Goal: Use online tool/utility: Utilize a website feature to perform a specific function

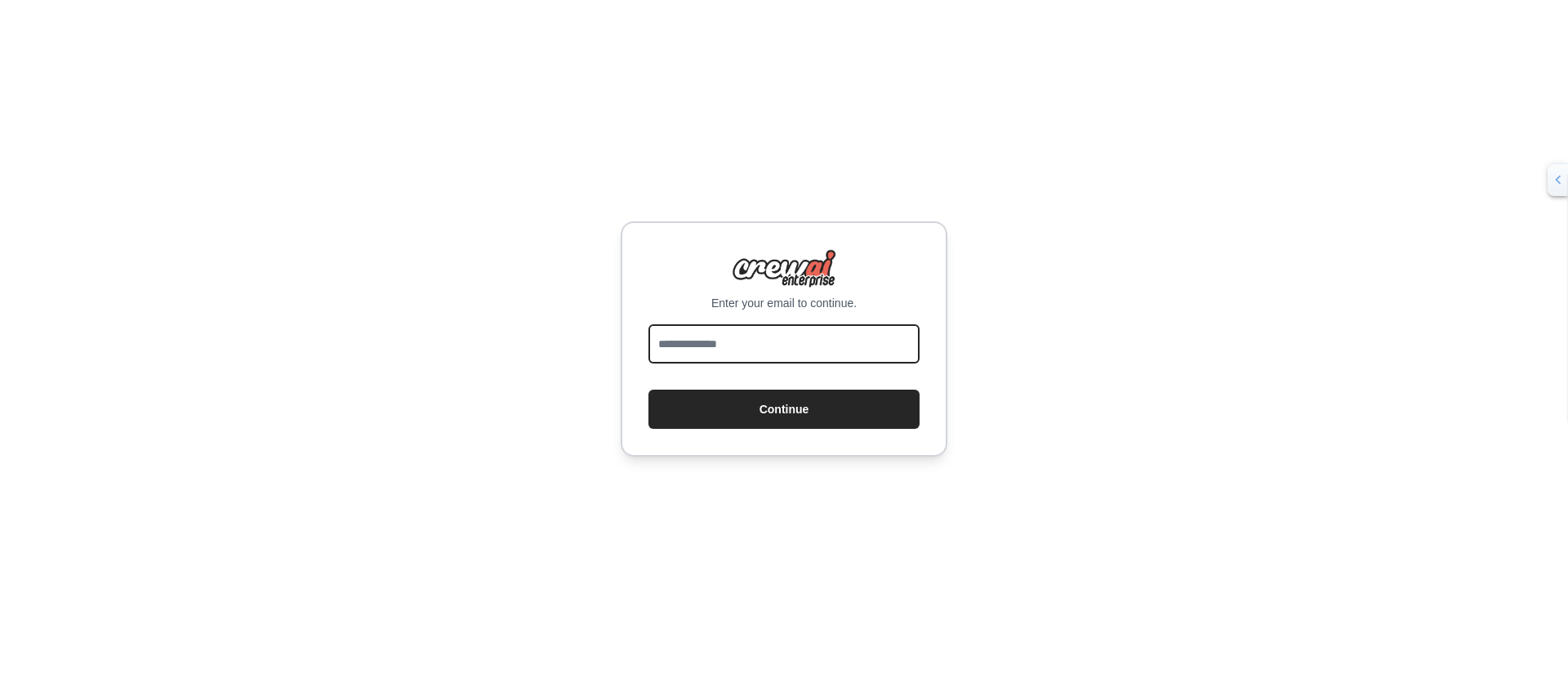
click at [809, 336] on input "email" at bounding box center [784, 344] width 271 height 39
type input "**********"
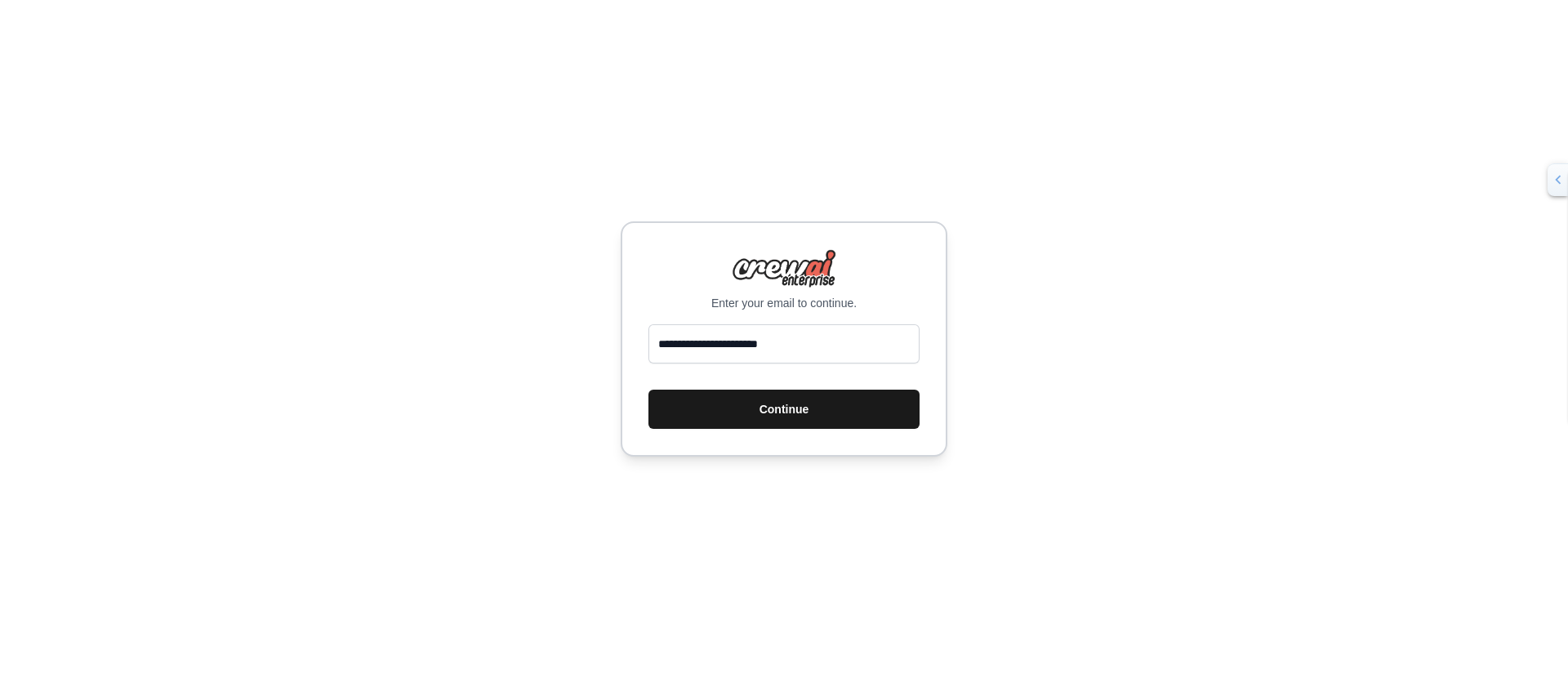
click at [803, 406] on button "Continue" at bounding box center [784, 409] width 271 height 39
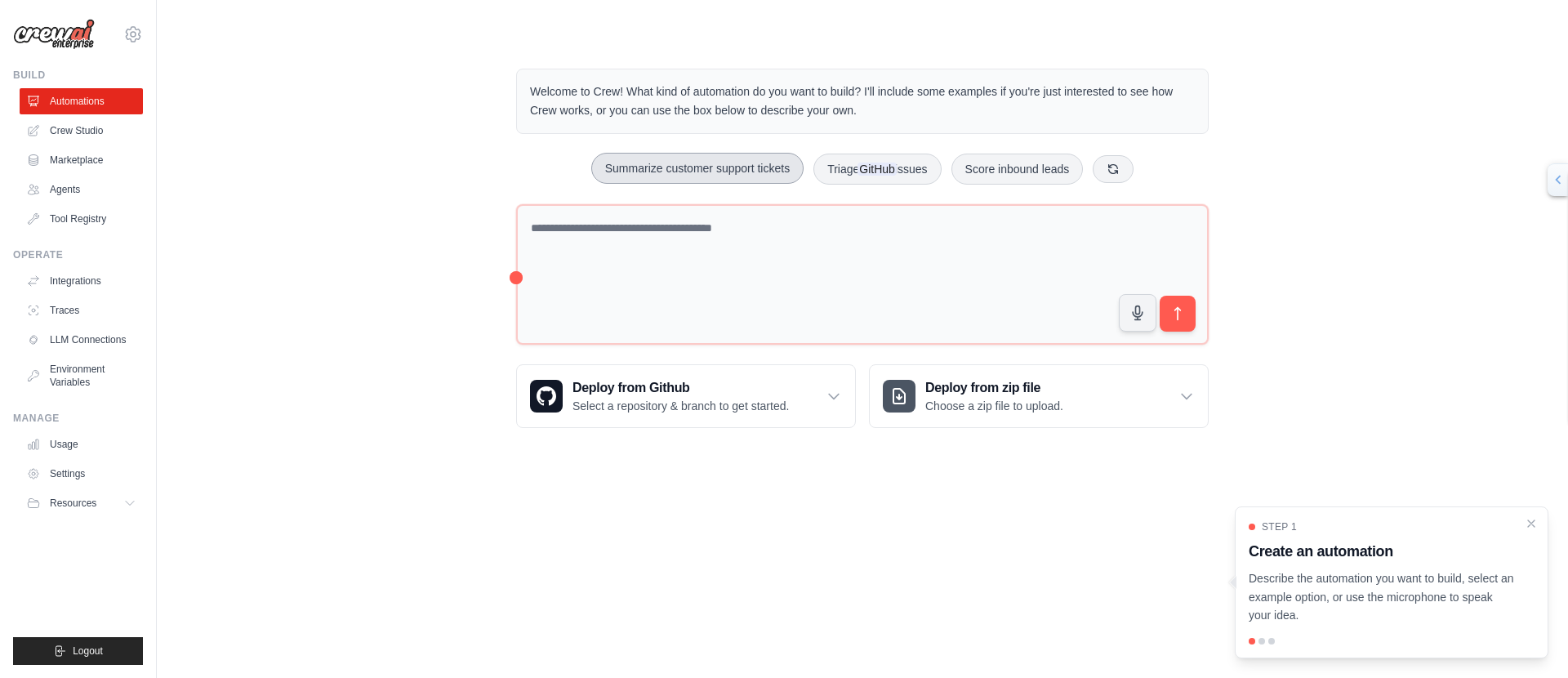
click at [680, 175] on button "Summarize customer support tickets" at bounding box center [697, 168] width 212 height 31
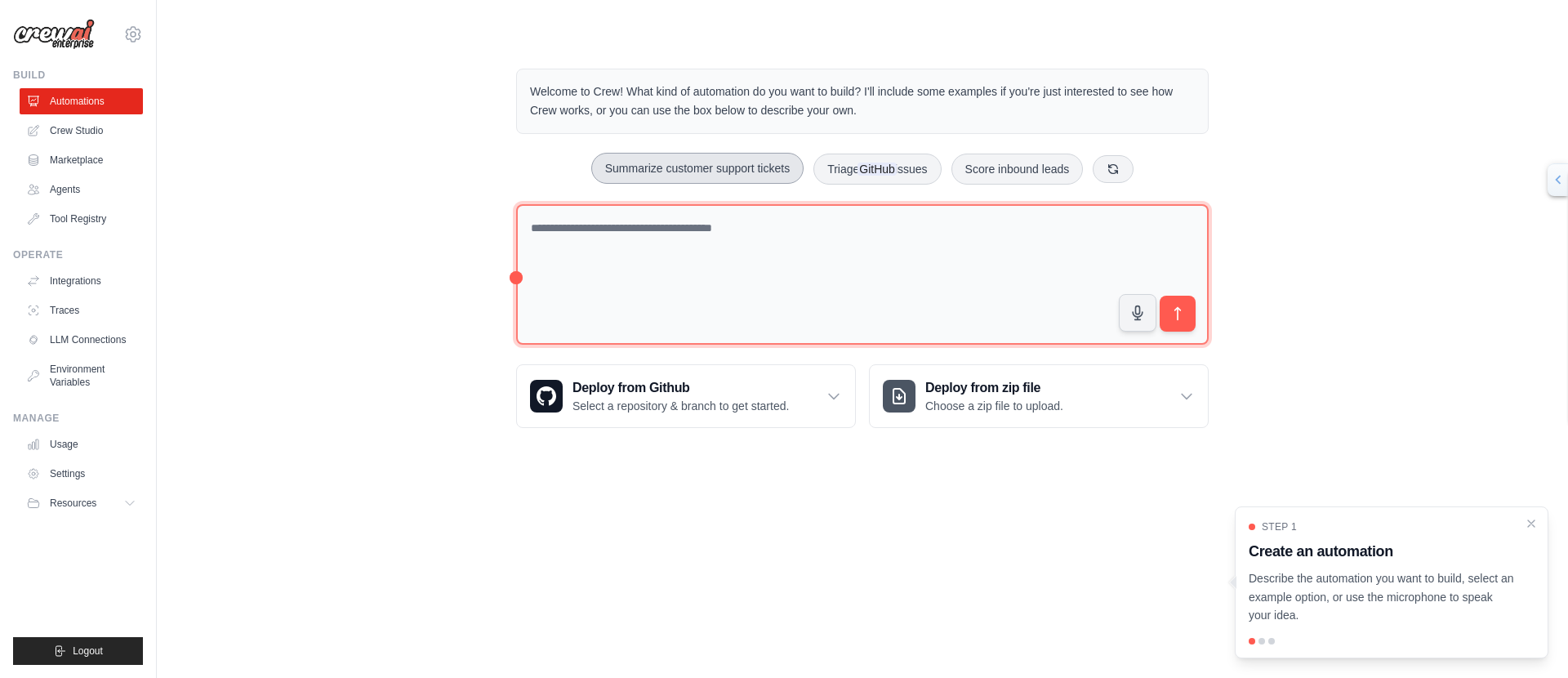
type textarea "**********"
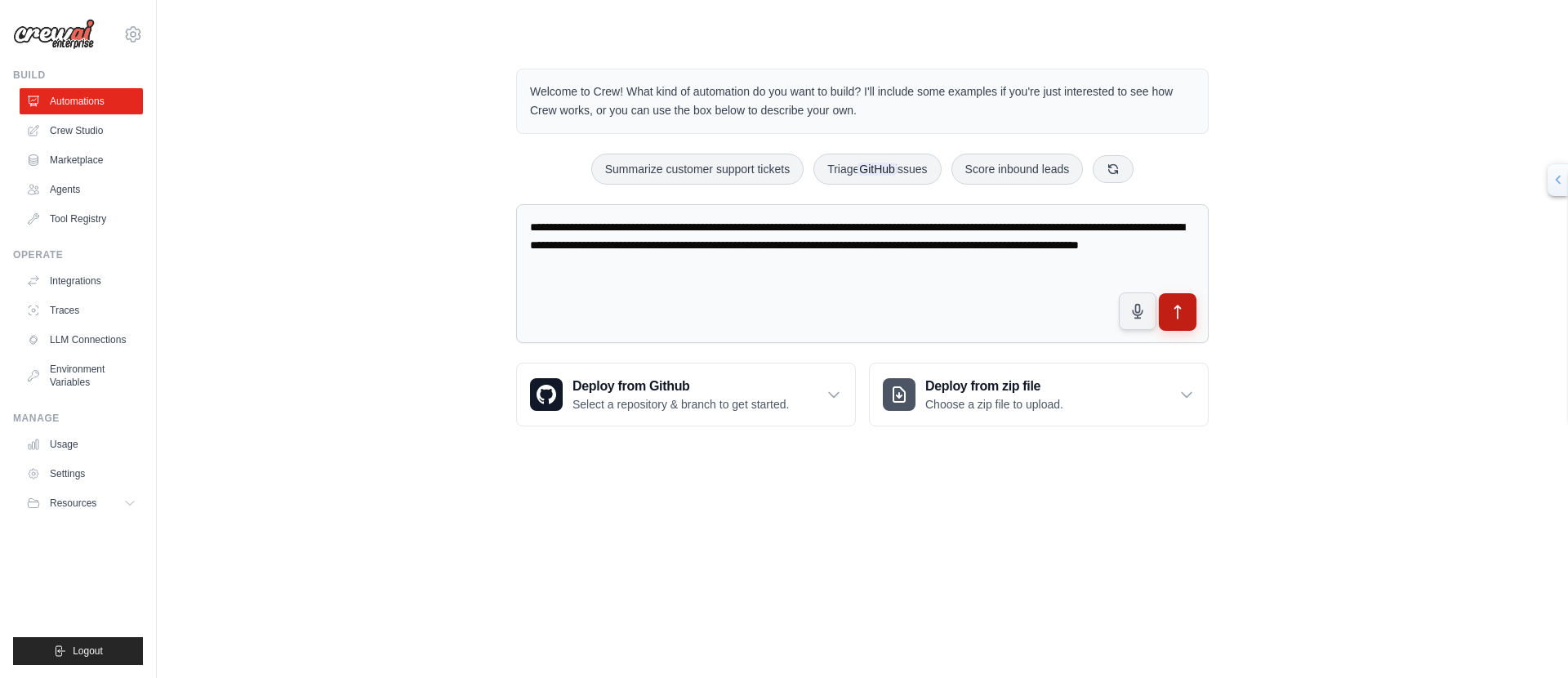
click at [1178, 311] on icon "submit" at bounding box center [1178, 312] width 17 height 17
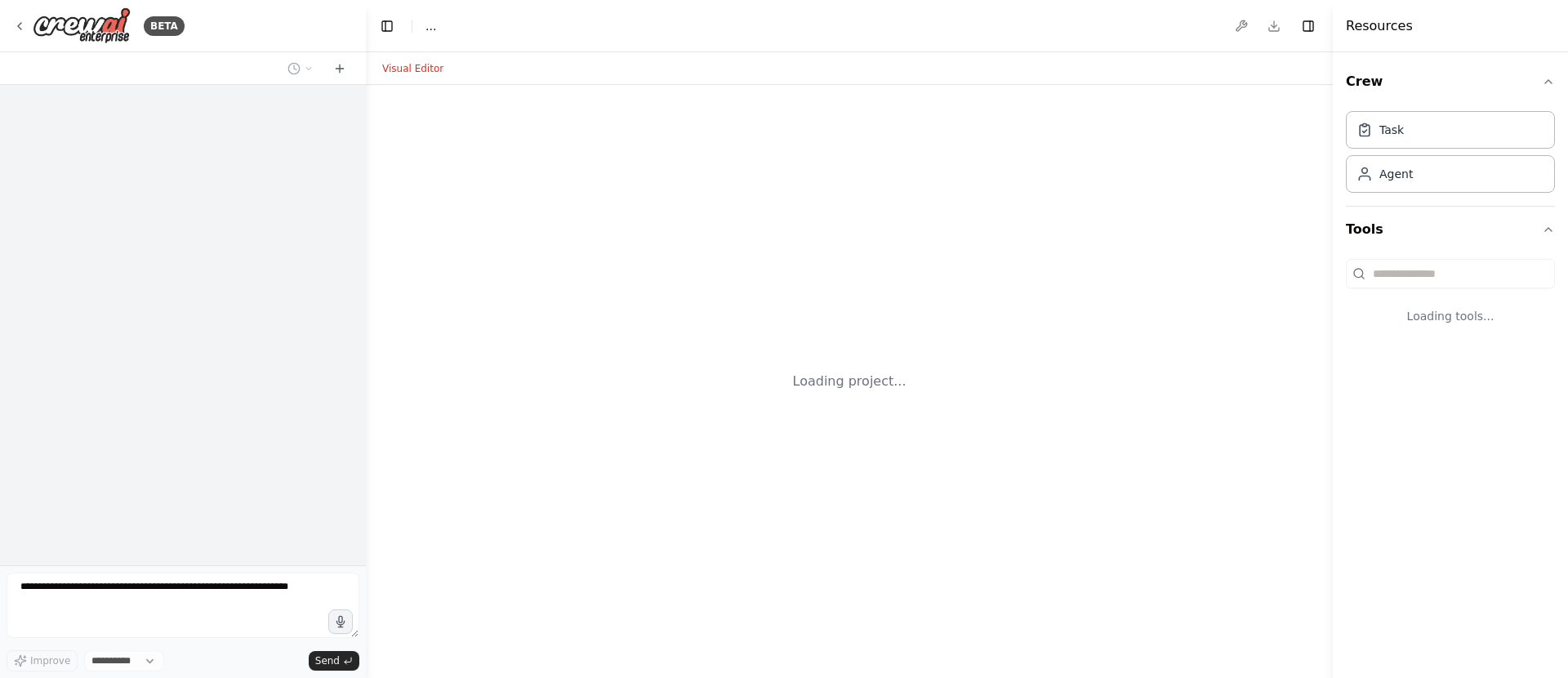
select select "****"
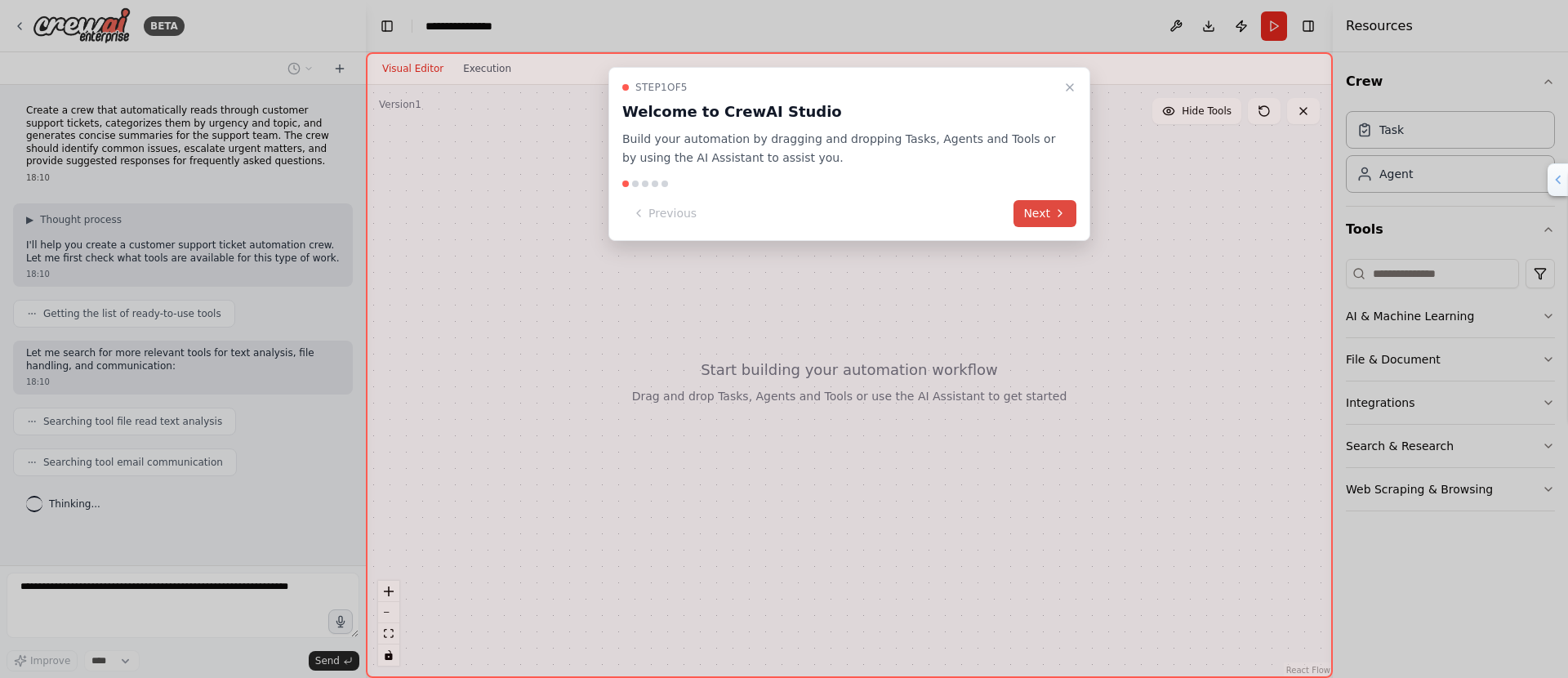
scroll to position [7, 0]
click at [1051, 219] on button "Next" at bounding box center [1045, 213] width 63 height 27
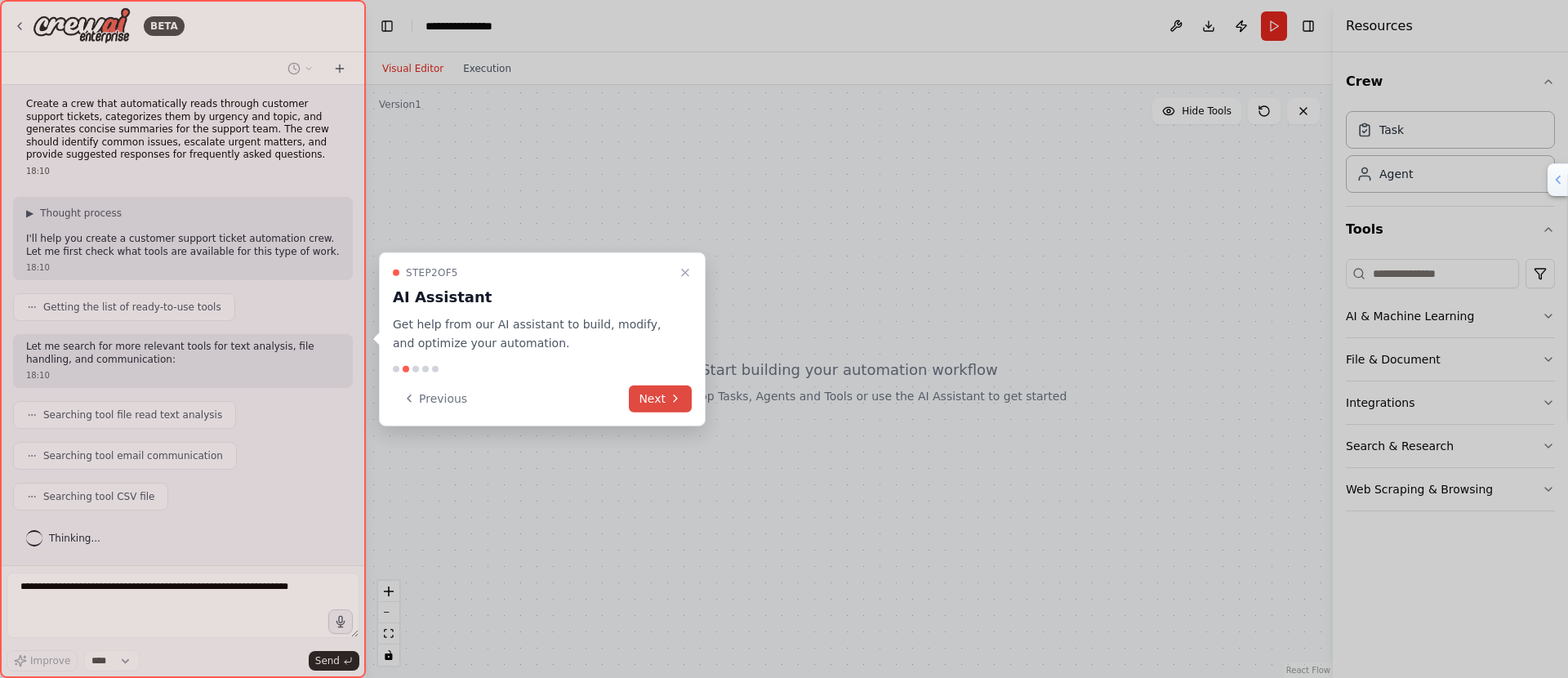
click at [659, 399] on button "Next" at bounding box center [660, 398] width 63 height 27
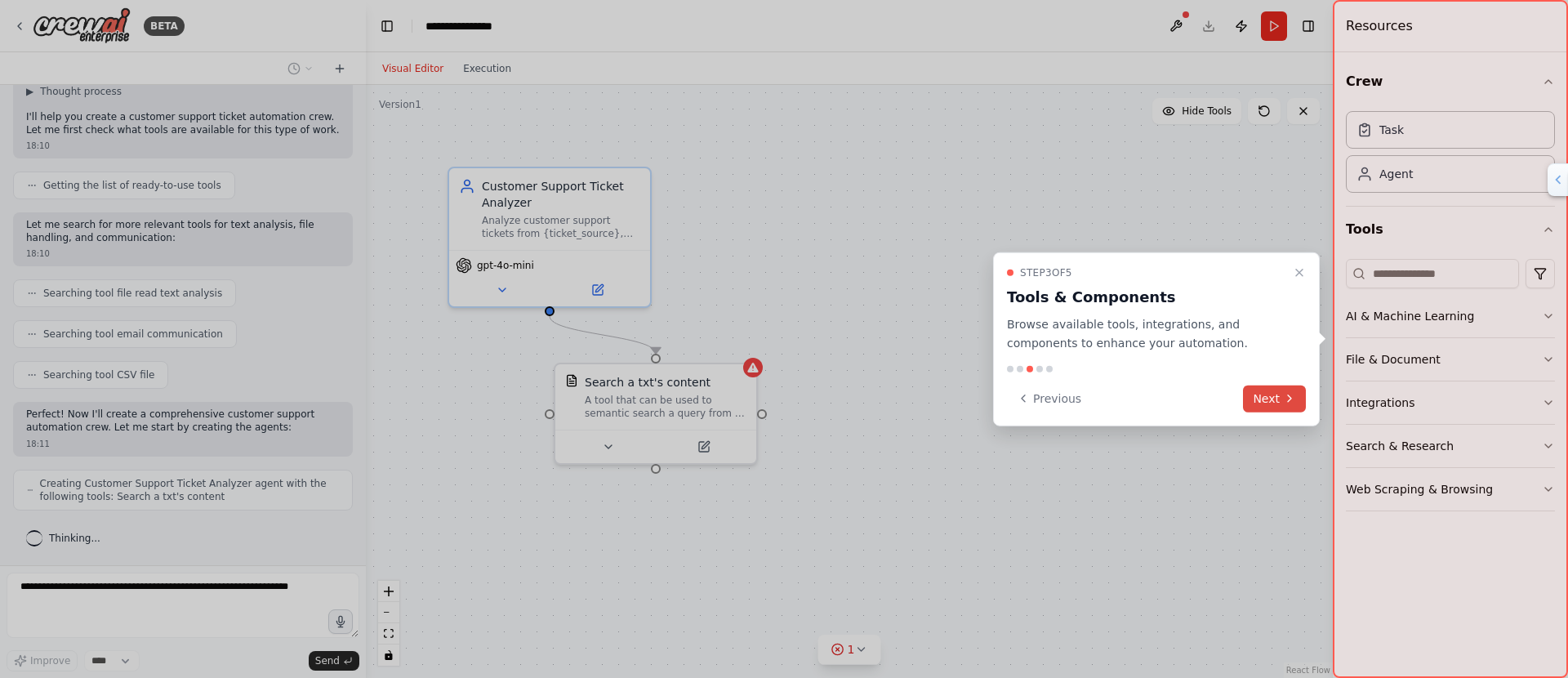
scroll to position [182, 0]
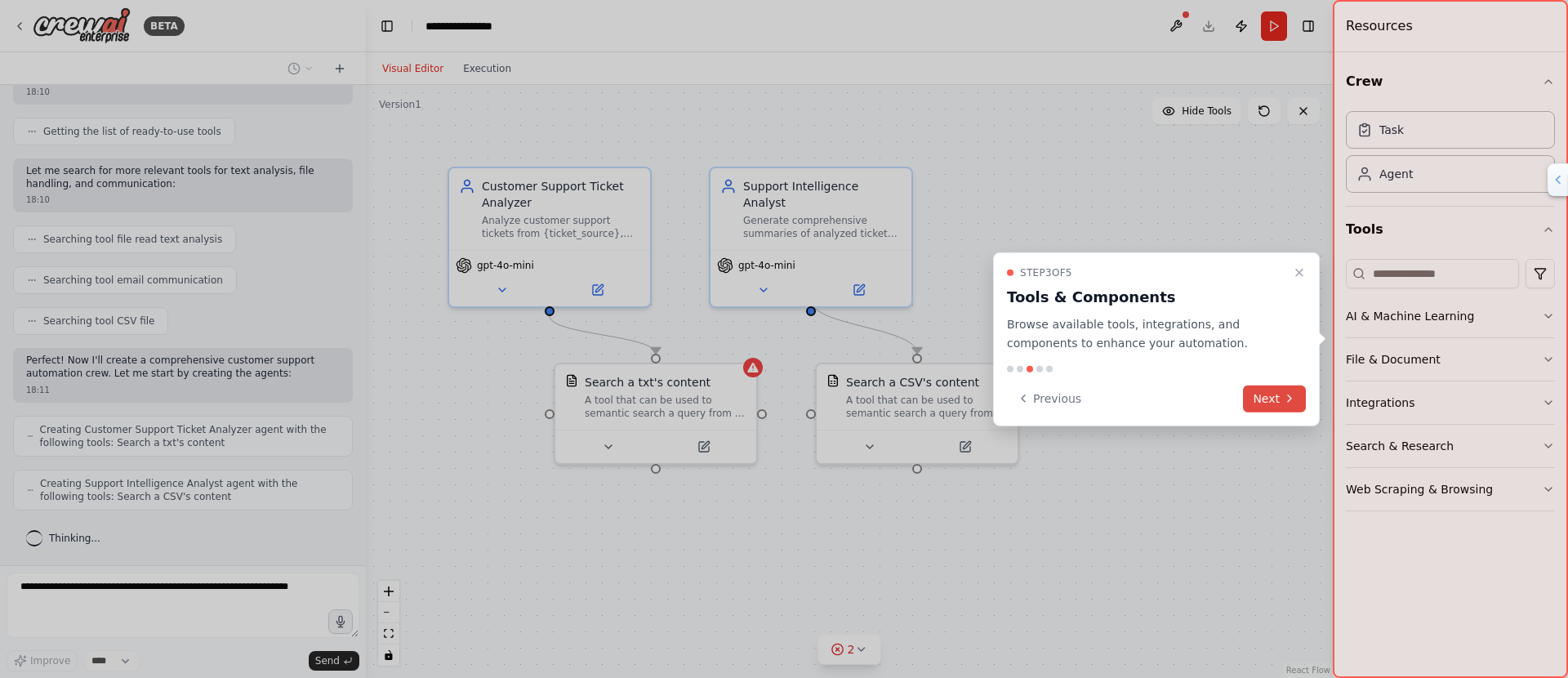
click at [1274, 398] on button "Next" at bounding box center [1274, 398] width 63 height 27
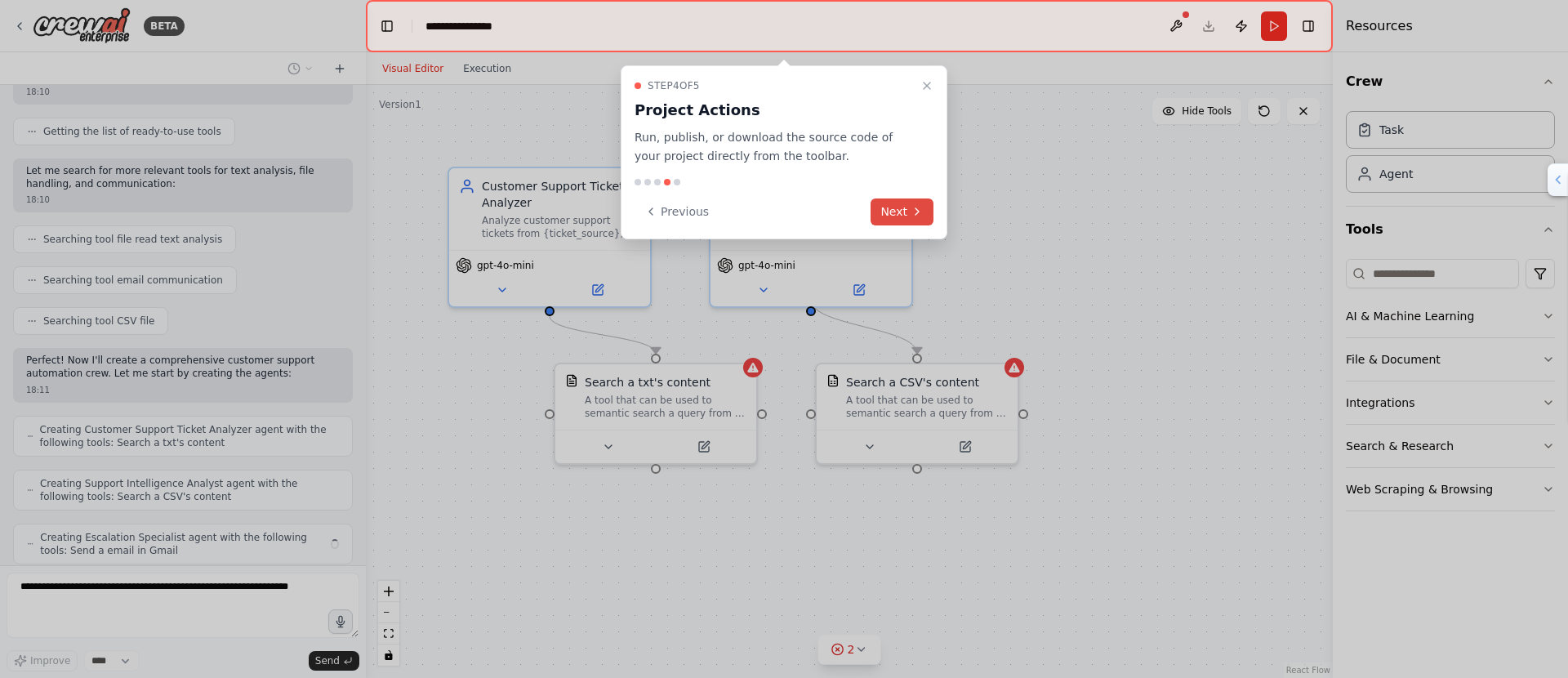
scroll to position [236, 0]
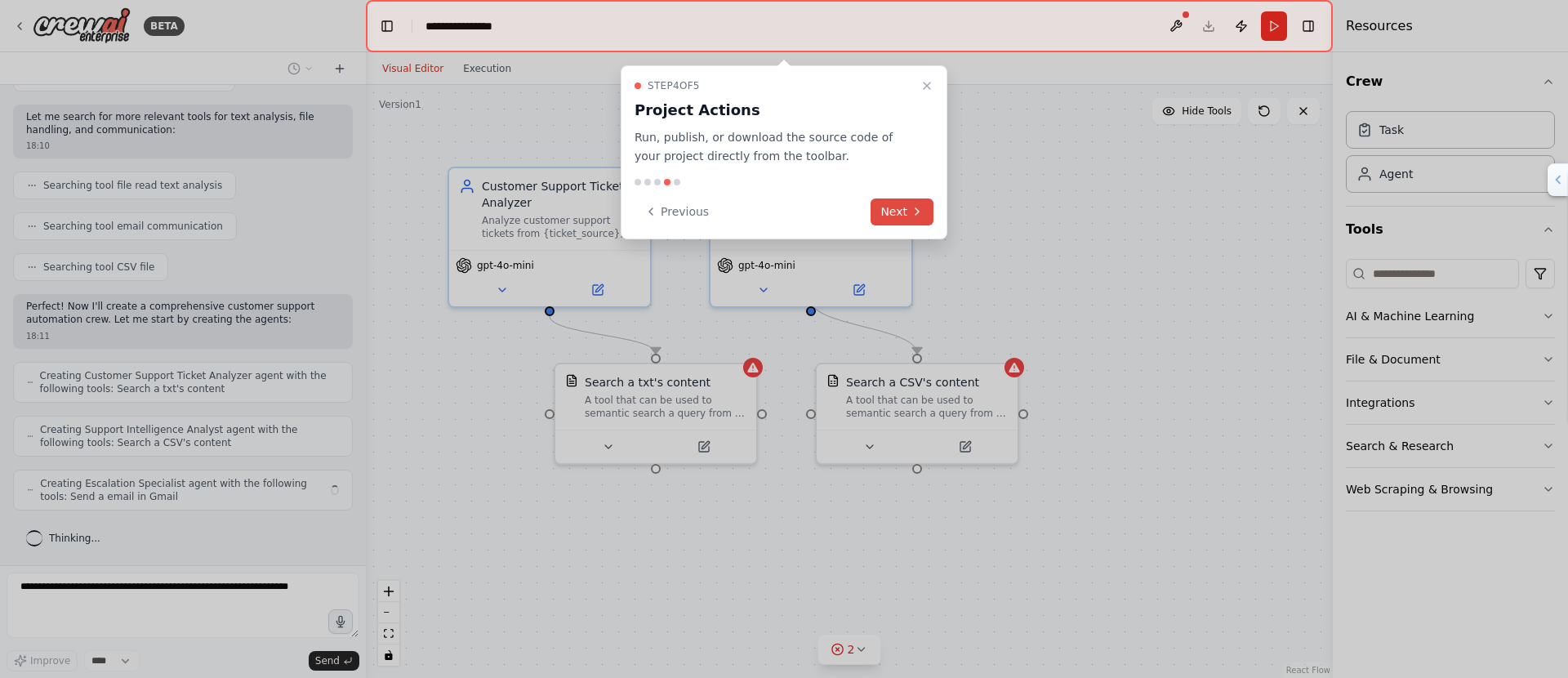
click at [897, 212] on button "Next" at bounding box center [902, 211] width 63 height 27
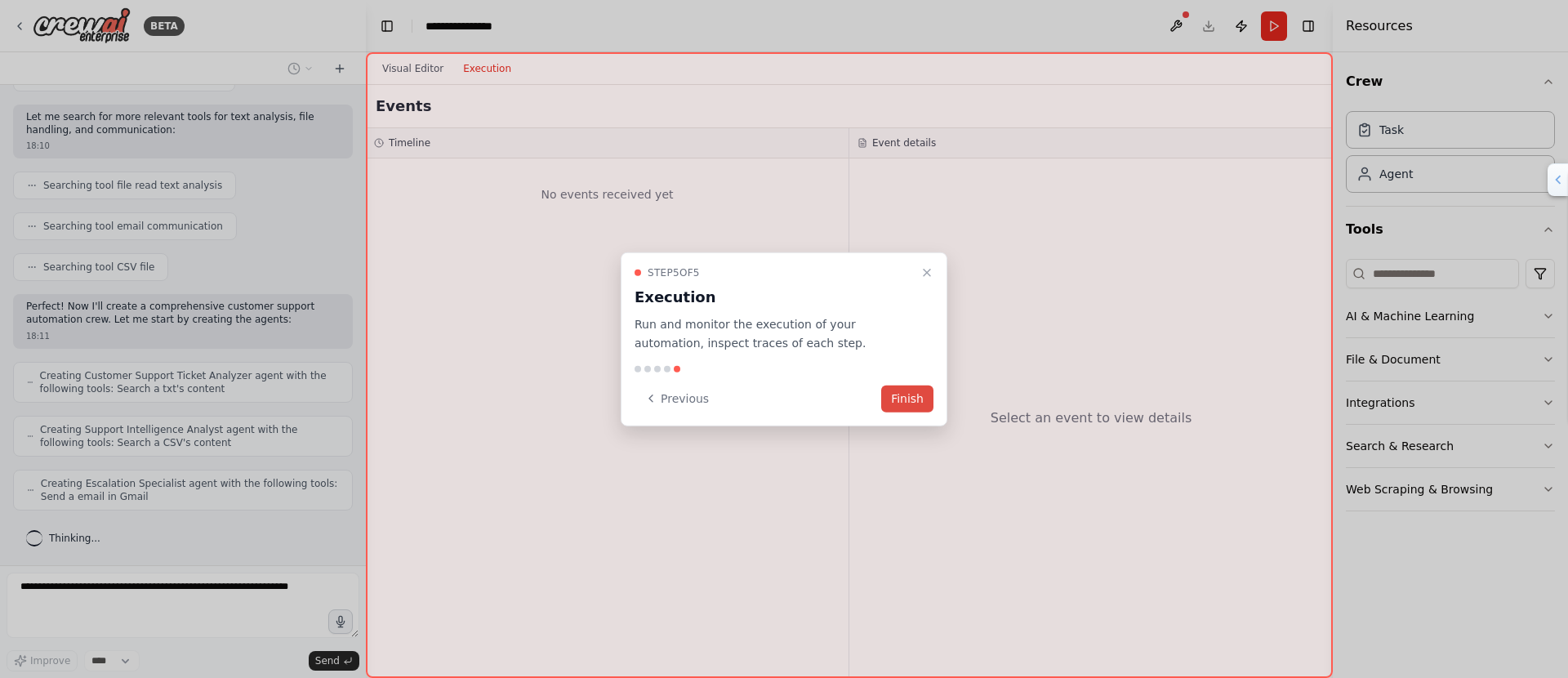
click at [909, 403] on button "Finish" at bounding box center [907, 398] width 53 height 27
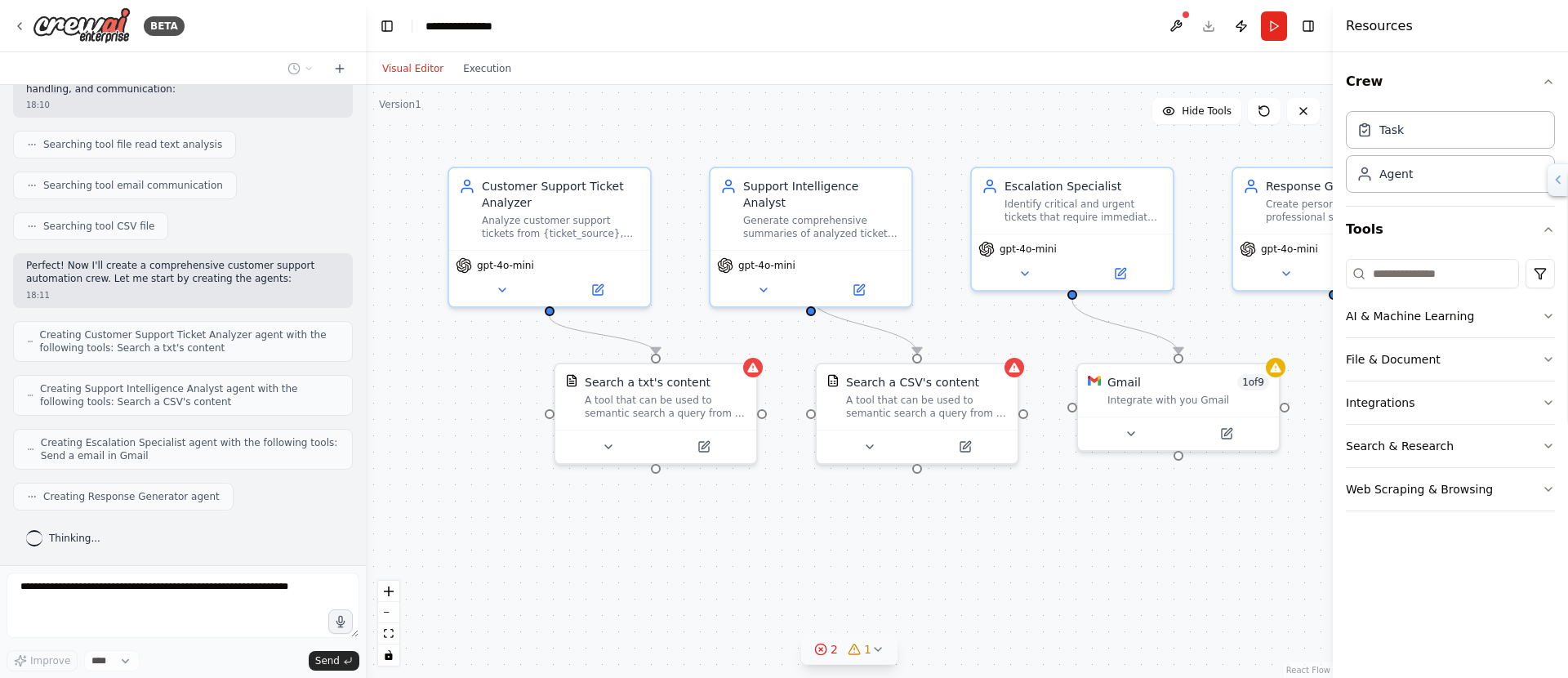
scroll to position [371, 0]
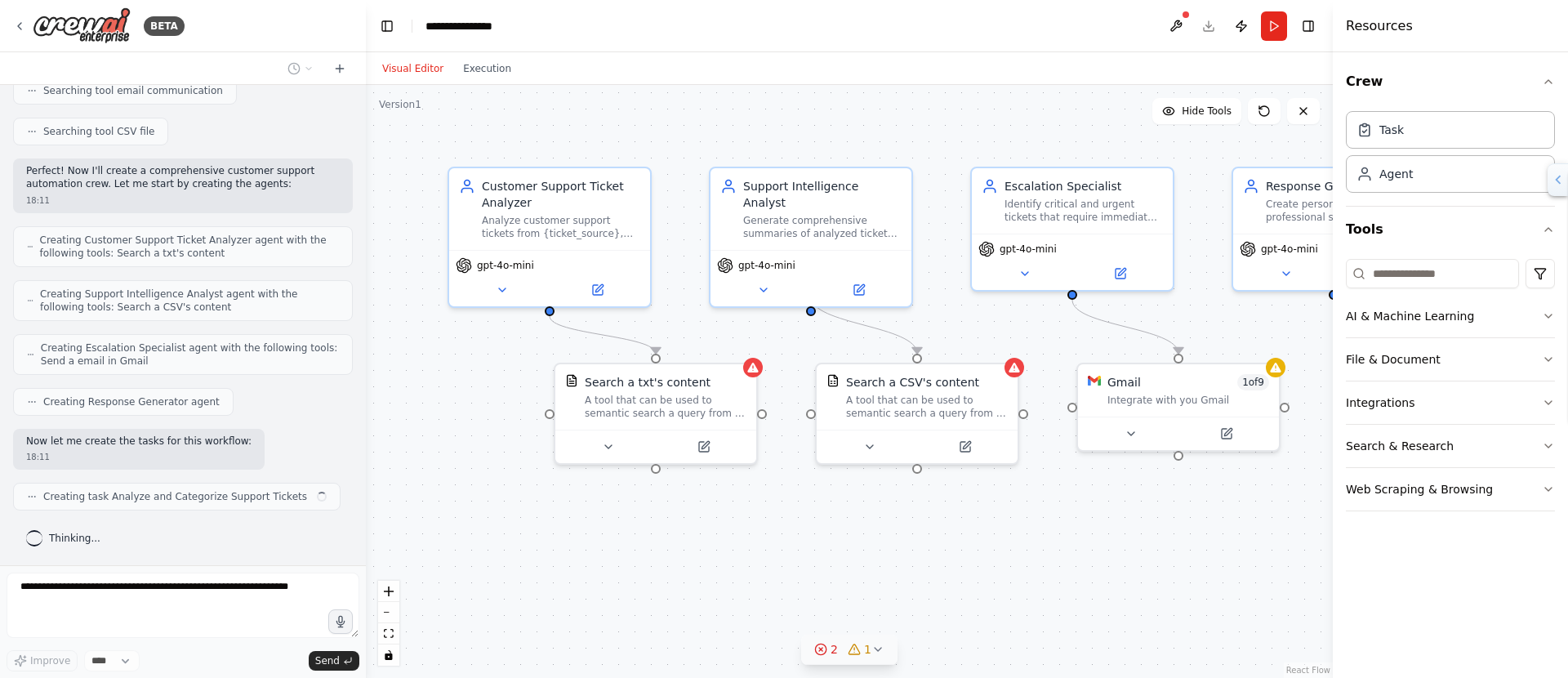
click at [826, 653] on icon at bounding box center [821, 649] width 13 height 13
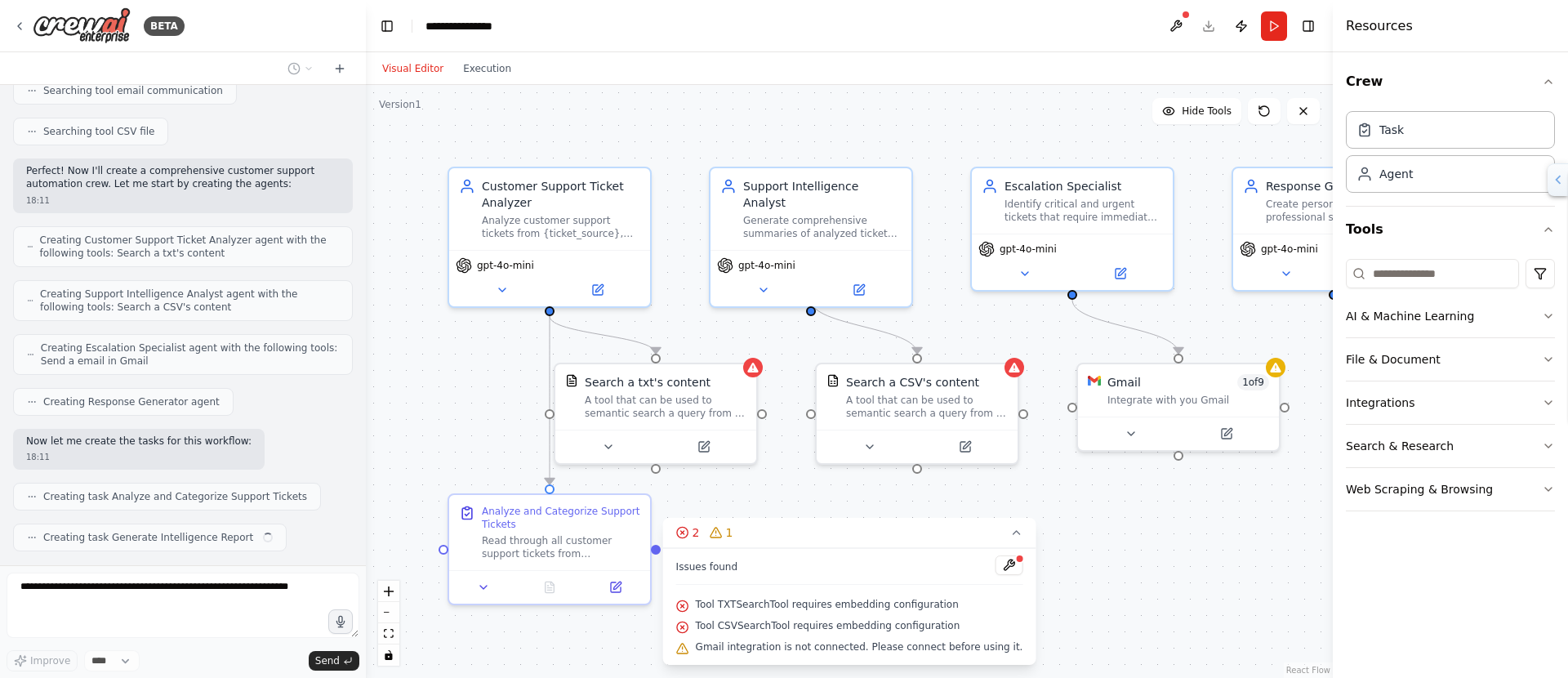
scroll to position [413, 0]
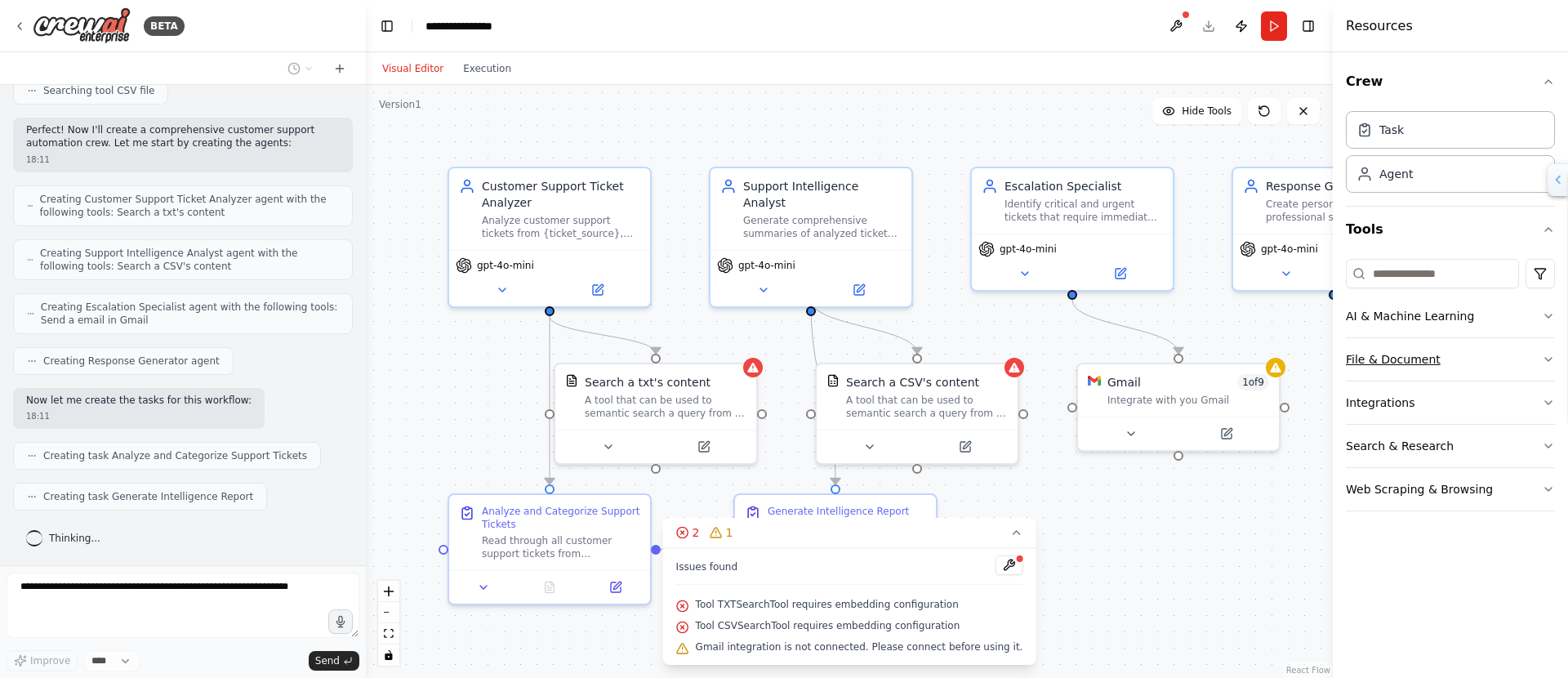
click at [1469, 358] on button "File & Document" at bounding box center [1450, 359] width 209 height 43
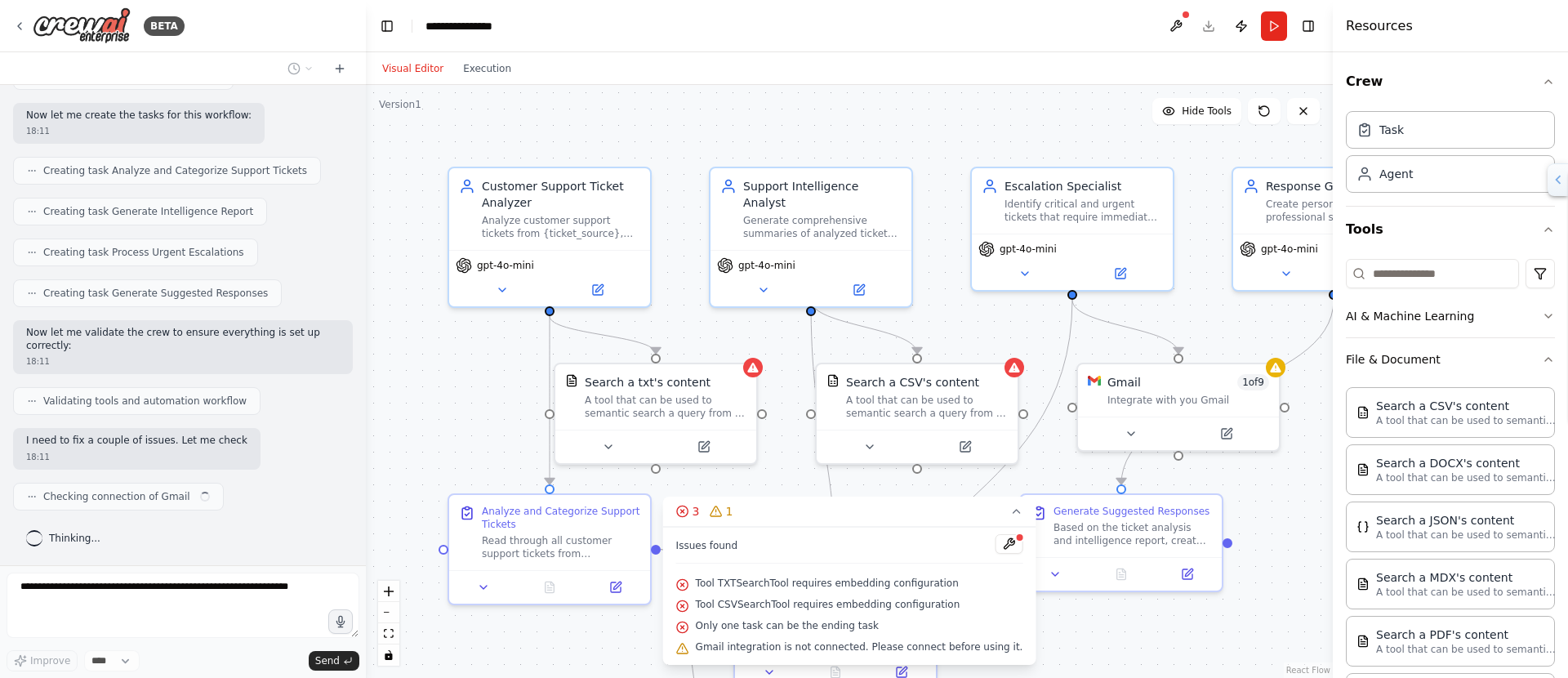
scroll to position [710, 0]
